Goal: Task Accomplishment & Management: Use online tool/utility

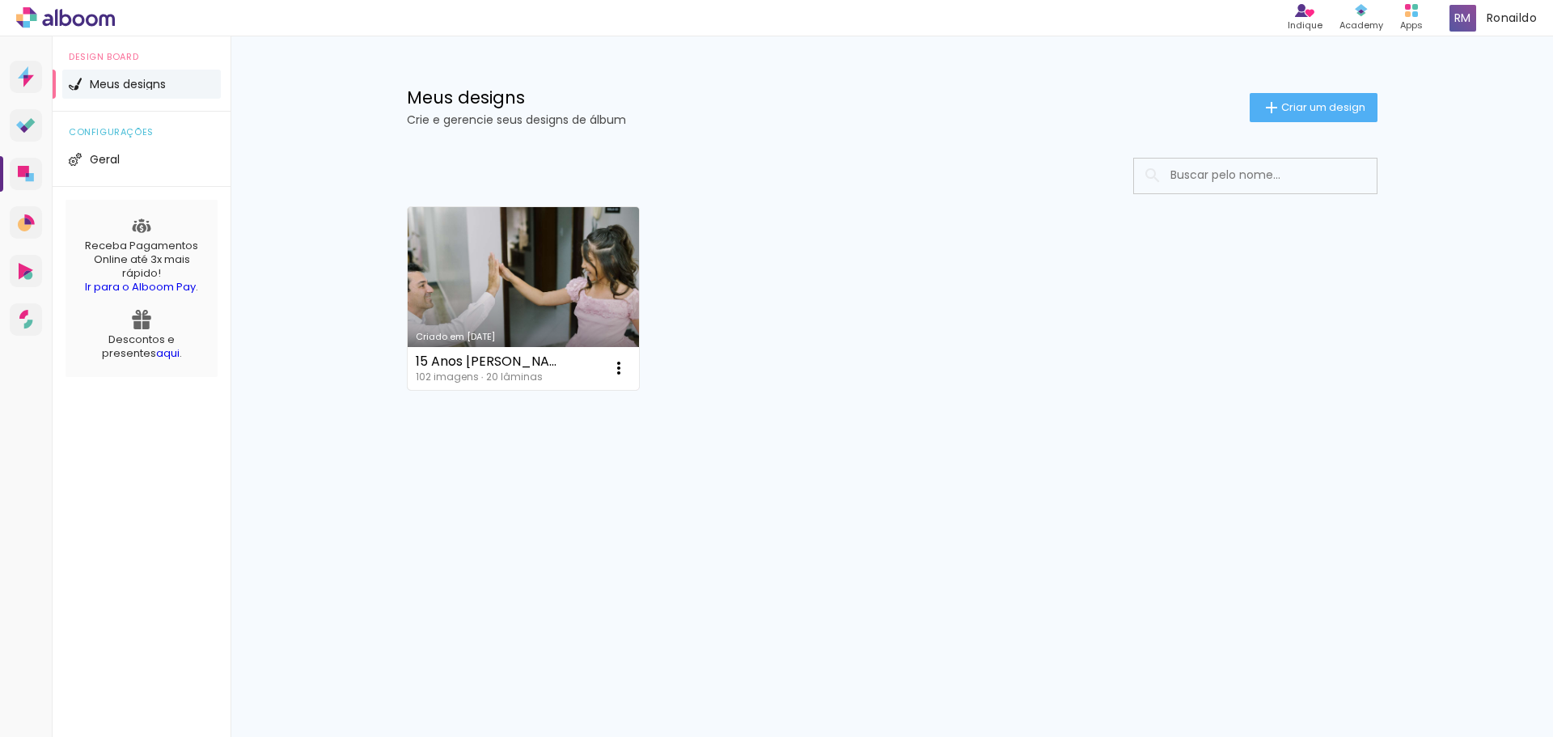
click at [505, 279] on link "Criado em [DATE]" at bounding box center [524, 298] width 232 height 183
